Goal: Task Accomplishment & Management: Manage account settings

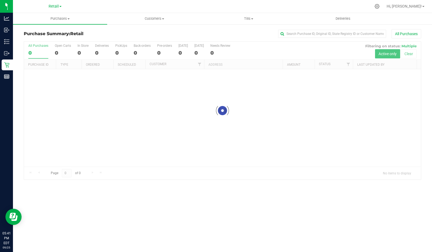
click at [0, 0] on p "Retail" at bounding box center [0, 0] width 0 height 0
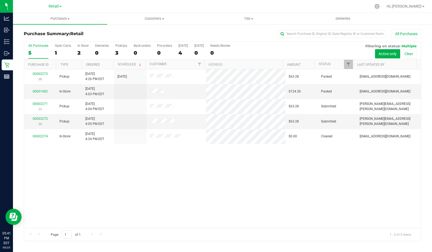
click at [134, 189] on div "00002273 (3) Pickup [DATE] 4:26 PM EDT 9/25/2025 $63.28 Packed [EMAIL_ADDRESS][…" at bounding box center [222, 148] width 397 height 158
click at [40, 136] on link "00002274" at bounding box center [40, 136] width 15 height 4
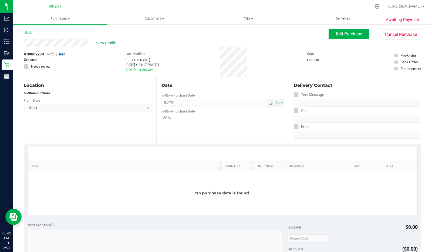
scroll to position [0, 0]
click at [0, 0] on p "Retail" at bounding box center [0, 0] width 0 height 0
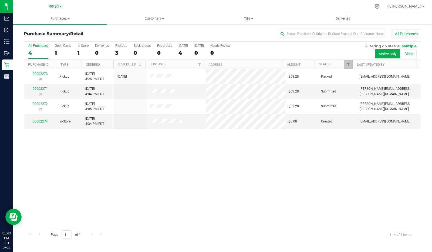
click at [116, 174] on div "00002273 (3) Pickup 9/25/2025 4:26 PM EDT 9/25/2025 $63.28 Packed ryanpaul33@gm…" at bounding box center [222, 148] width 397 height 158
click at [382, 126] on td "[EMAIL_ADDRESS][DOMAIN_NAME]" at bounding box center [388, 121] width 65 height 15
click at [67, 120] on span "In-Store" at bounding box center [64, 121] width 11 height 5
click at [38, 119] on link "00002274" at bounding box center [40, 121] width 15 height 4
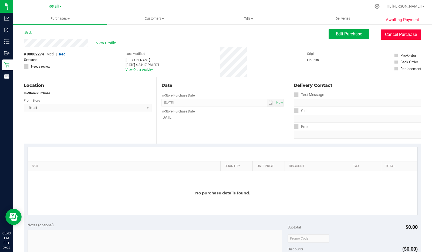
click at [405, 34] on button "Cancel Purchase" at bounding box center [401, 34] width 40 height 10
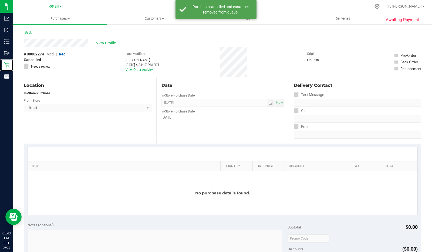
click at [0, 0] on p "Retail" at bounding box center [0, 0] width 0 height 0
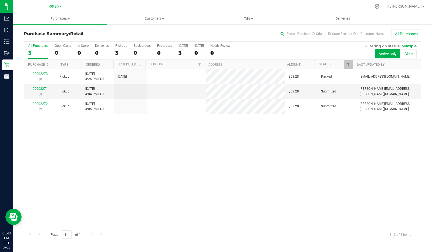
click at [121, 158] on div "00002273 (3) Pickup 9/25/2025 4:26 PM EDT 9/25/2025 $63.28 Packed ryanpaul33@gm…" at bounding box center [222, 148] width 397 height 158
